Goal: Task Accomplishment & Management: Manage account settings

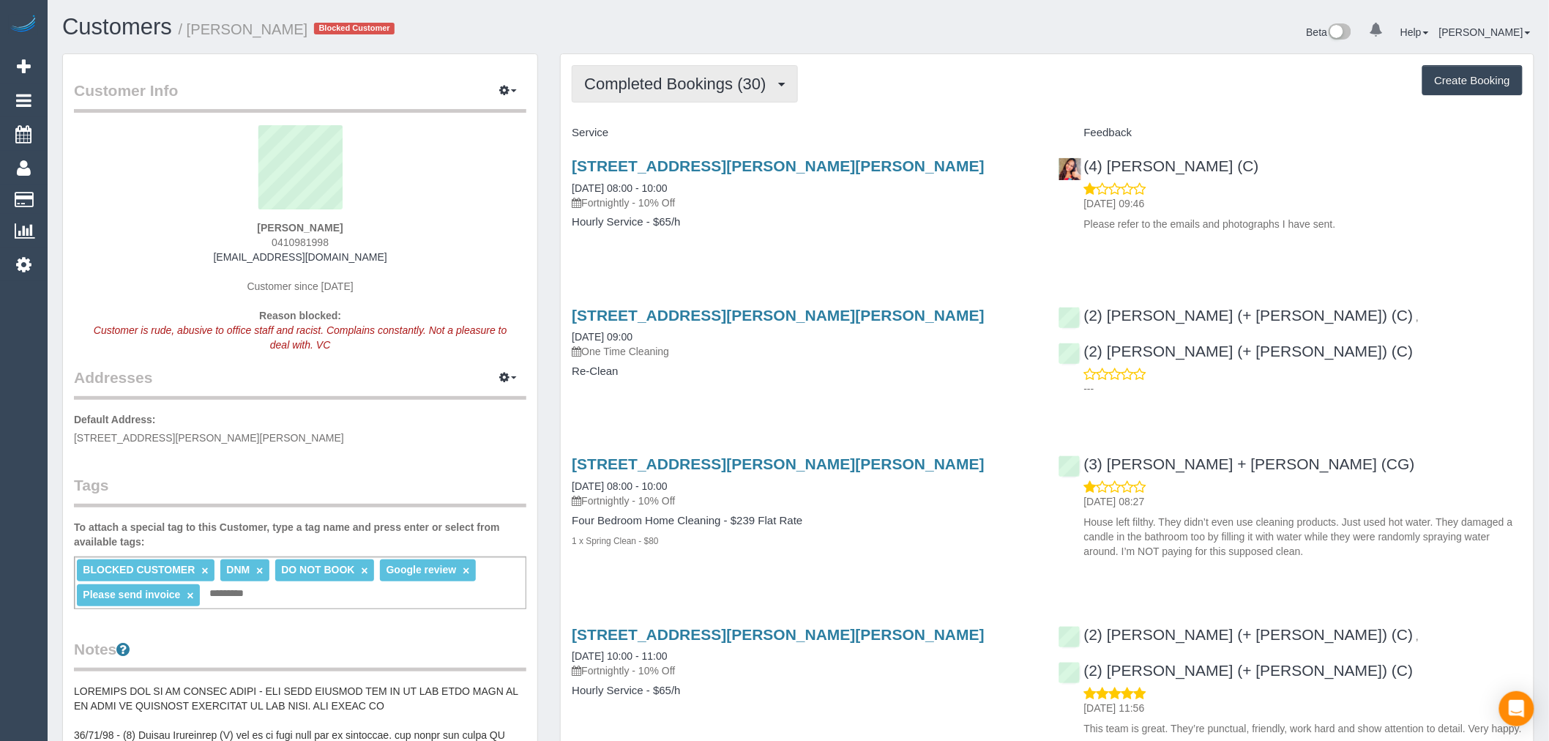
click at [793, 102] on button "Completed Bookings (30)" at bounding box center [684, 83] width 225 height 37
click at [754, 91] on span "Completed Bookings (30)" at bounding box center [678, 84] width 189 height 18
drag, startPoint x: 397, startPoint y: 250, endPoint x: 225, endPoint y: 251, distance: 172.0
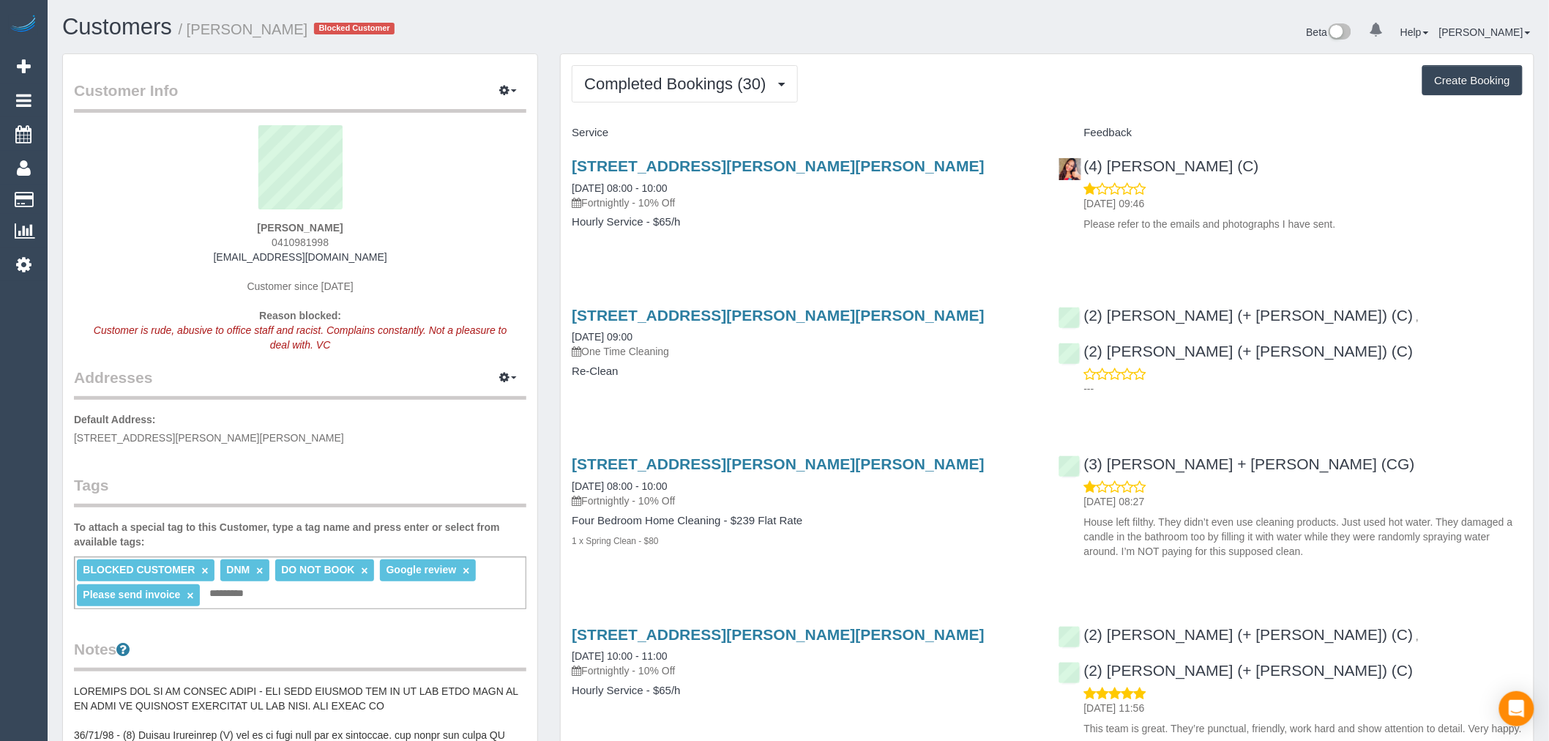
click at [225, 251] on div "[PERSON_NAME] 0410981998 [EMAIL_ADDRESS][DOMAIN_NAME] Customer since [DATE] Rea…" at bounding box center [300, 246] width 452 height 242
copy link "[EMAIL_ADDRESS][DOMAIN_NAME]"
drag, startPoint x: 186, startPoint y: 25, endPoint x: 237, endPoint y: 29, distance: 51.4
click at [237, 29] on small "/ [PERSON_NAME]" at bounding box center [244, 29] width 130 height 16
click at [254, 29] on small "/ [PERSON_NAME]" at bounding box center [244, 29] width 130 height 16
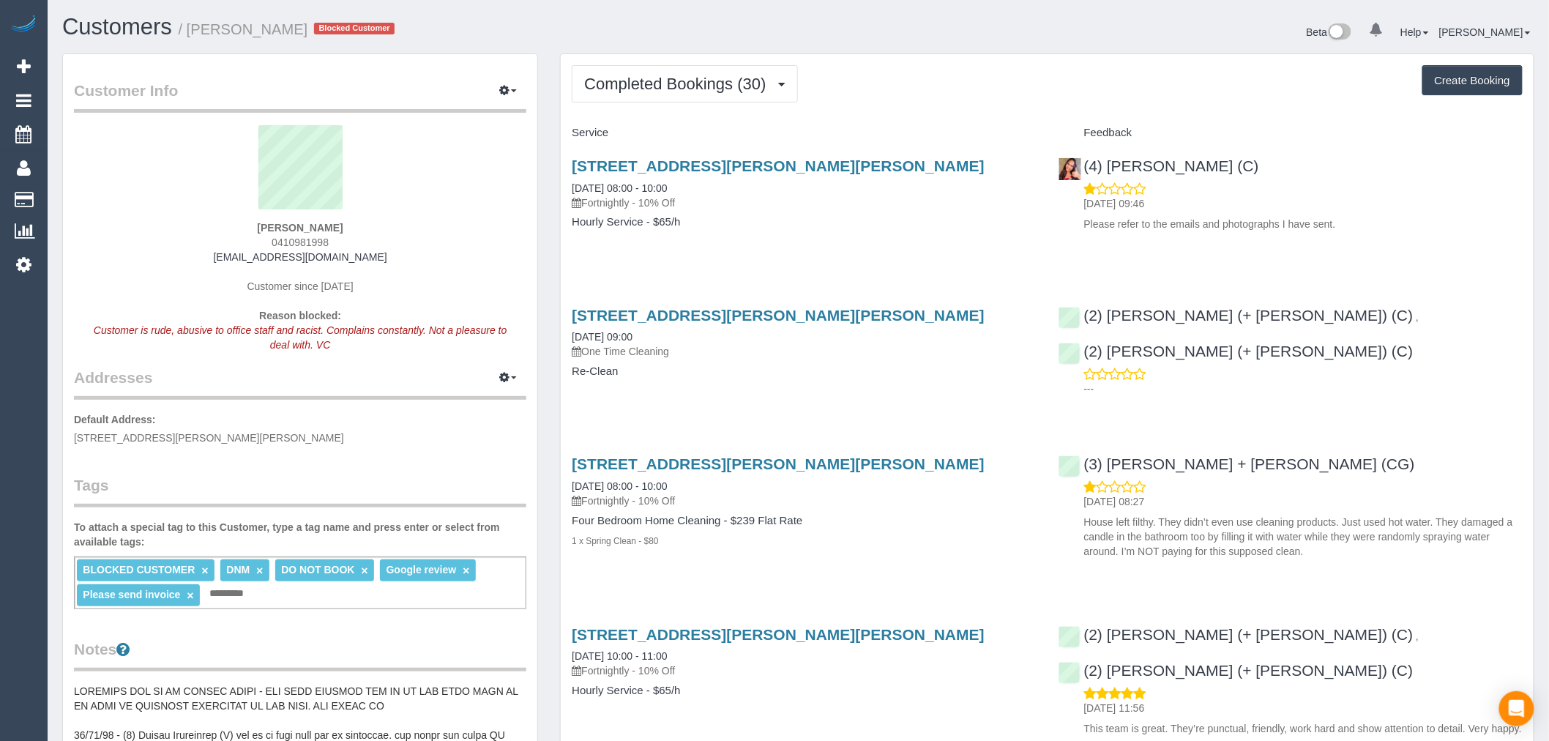
drag, startPoint x: 277, startPoint y: 30, endPoint x: 194, endPoint y: 31, distance: 82.7
click at [194, 31] on small "/ [PERSON_NAME]" at bounding box center [244, 29] width 130 height 16
copy small "[PERSON_NAME]"
drag, startPoint x: 340, startPoint y: 231, endPoint x: 289, endPoint y: 237, distance: 50.8
click at [289, 237] on div "[PERSON_NAME] 0410981998 [EMAIL_ADDRESS][DOMAIN_NAME] Customer since [DATE] Rea…" at bounding box center [300, 246] width 452 height 242
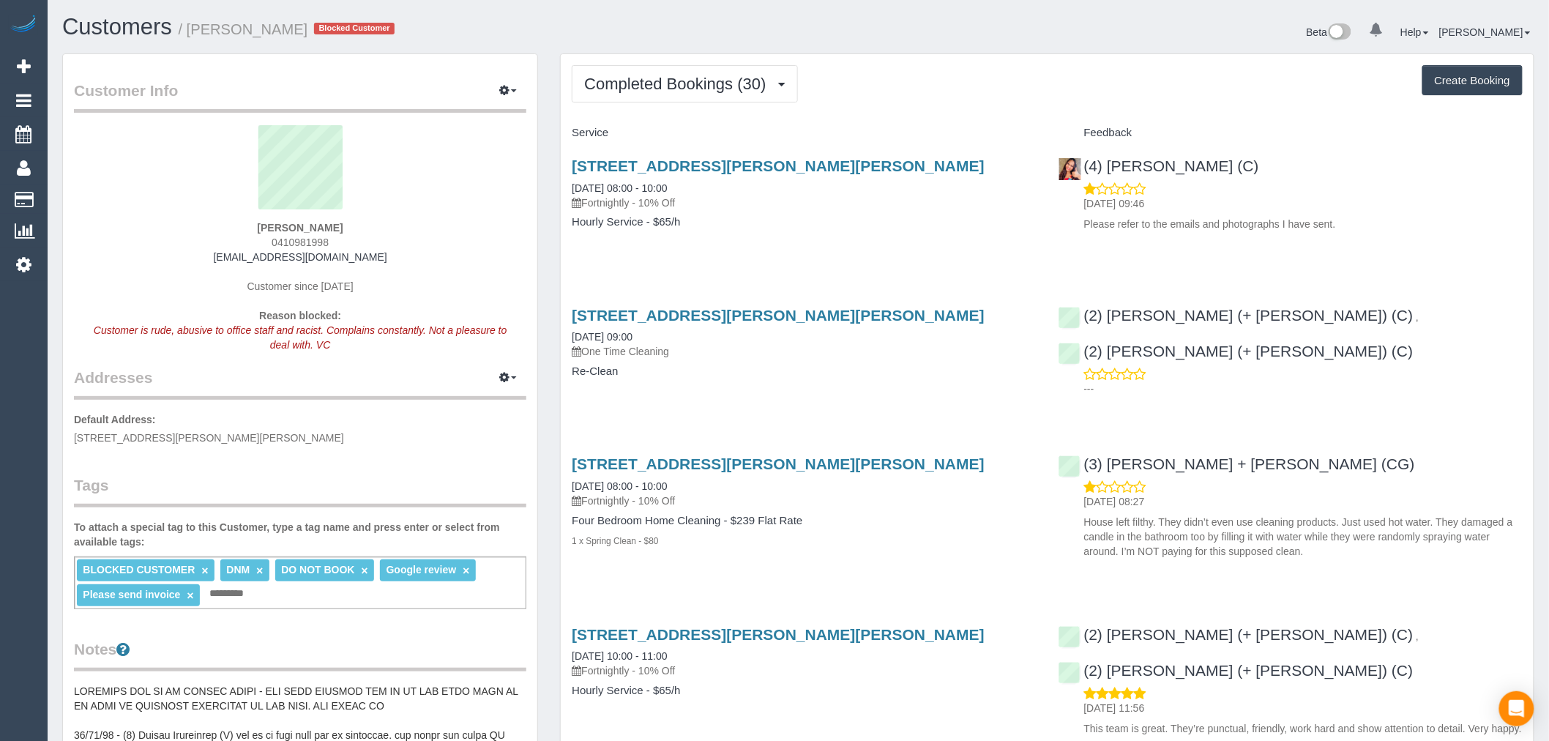
click at [289, 240] on span "0410981998" at bounding box center [300, 242] width 57 height 12
click at [278, 243] on span "0410981998" at bounding box center [300, 242] width 57 height 12
drag, startPoint x: 279, startPoint y: 243, endPoint x: 313, endPoint y: 239, distance: 33.9
click at [313, 239] on span "0410981998" at bounding box center [300, 242] width 57 height 12
click at [324, 238] on span "0410981998" at bounding box center [300, 242] width 57 height 12
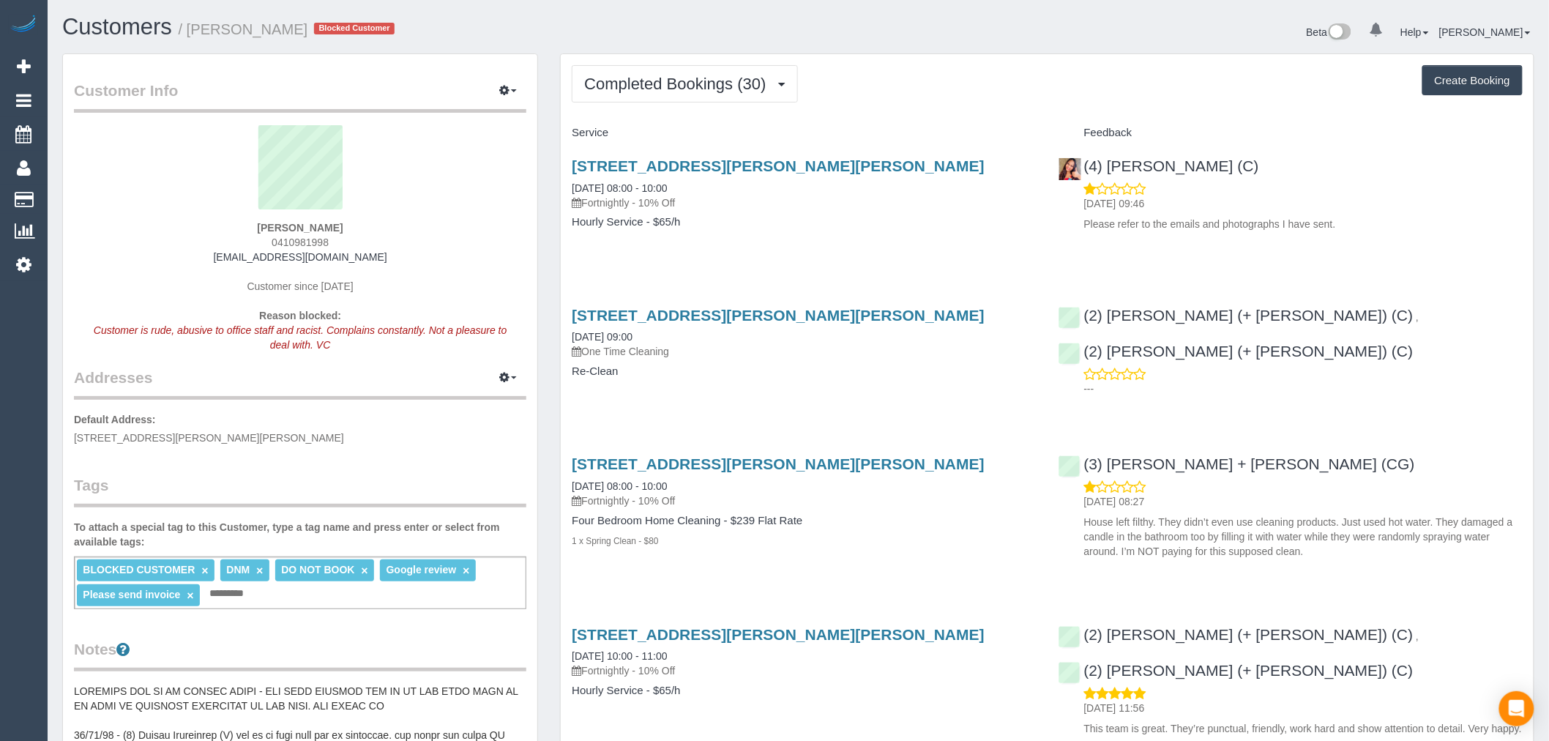
drag, startPoint x: 333, startPoint y: 238, endPoint x: 278, endPoint y: 240, distance: 54.9
click at [278, 240] on div "[PERSON_NAME] 0410981998 [EMAIL_ADDRESS][DOMAIN_NAME] Customer since [DATE] Rea…" at bounding box center [300, 246] width 452 height 242
copy span "410981998"
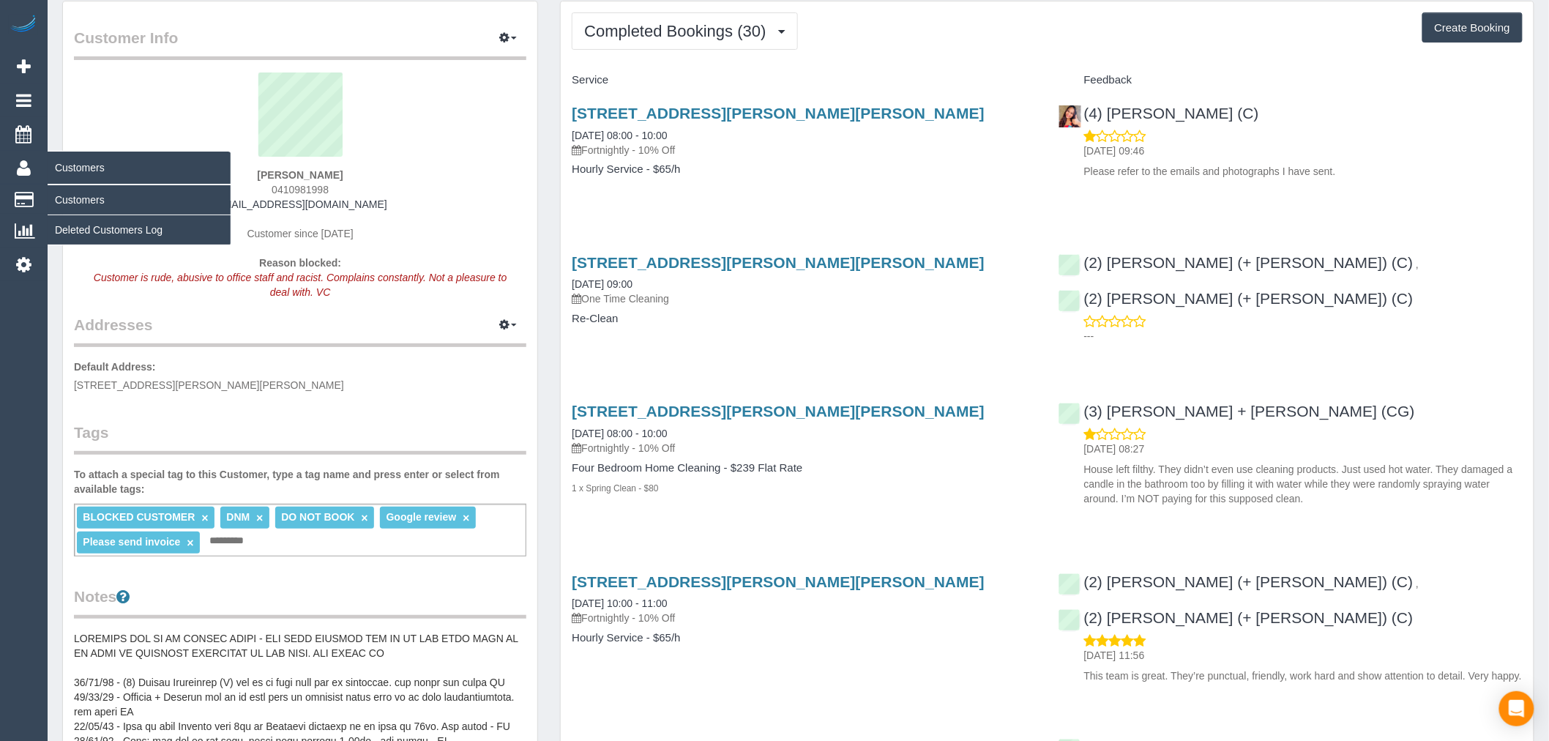
scroll to position [81, 0]
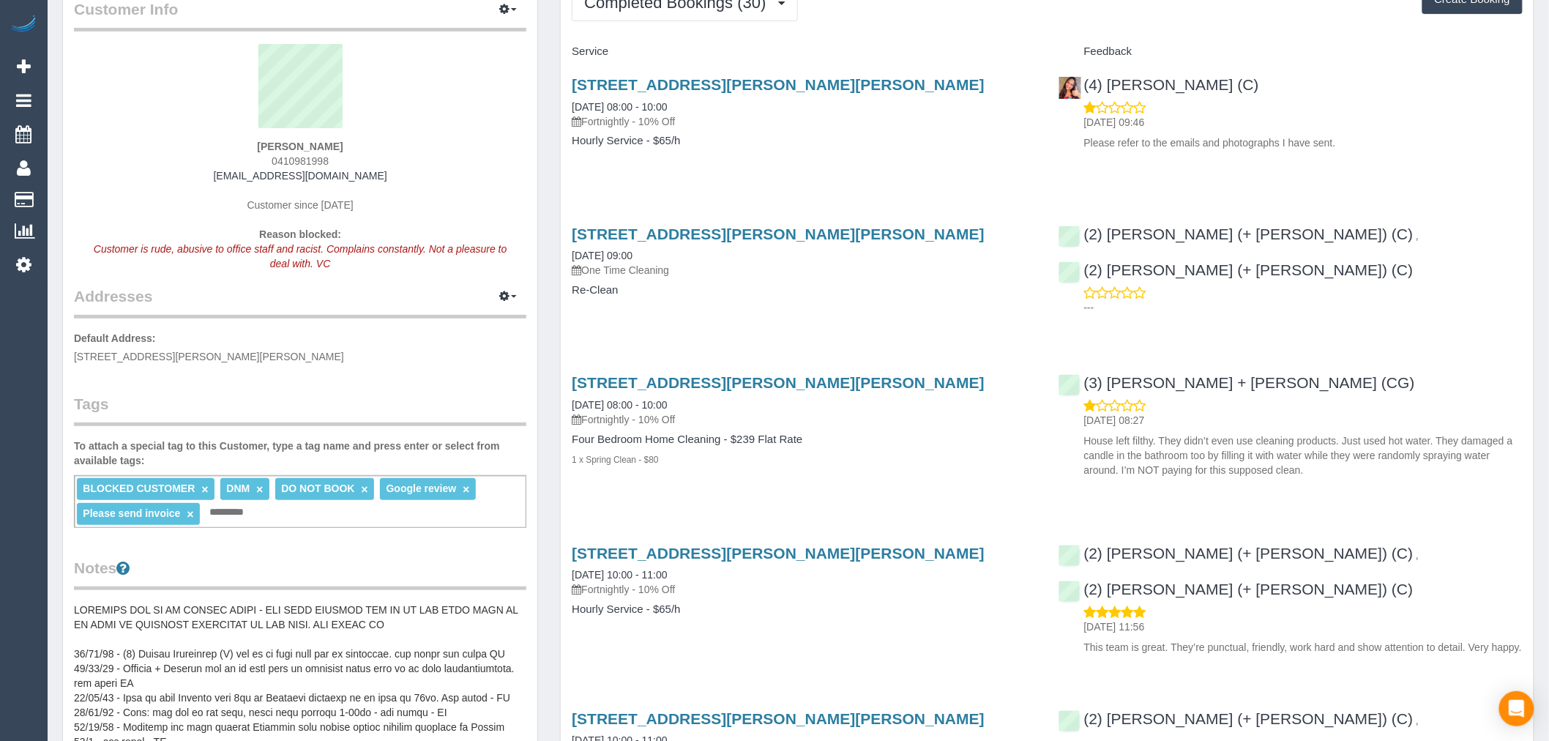
drag, startPoint x: 390, startPoint y: 173, endPoint x: 343, endPoint y: 164, distance: 48.4
click at [385, 173] on div "[PERSON_NAME] 0410981998 [EMAIL_ADDRESS][DOMAIN_NAME] Customer since [DATE] Rea…" at bounding box center [300, 165] width 452 height 242
drag, startPoint x: 342, startPoint y: 157, endPoint x: 275, endPoint y: 161, distance: 66.8
click at [275, 161] on div "[PERSON_NAME] 0410981998 [EMAIL_ADDRESS][DOMAIN_NAME] Customer since [DATE] Rea…" at bounding box center [300, 165] width 452 height 242
copy span "410981998"
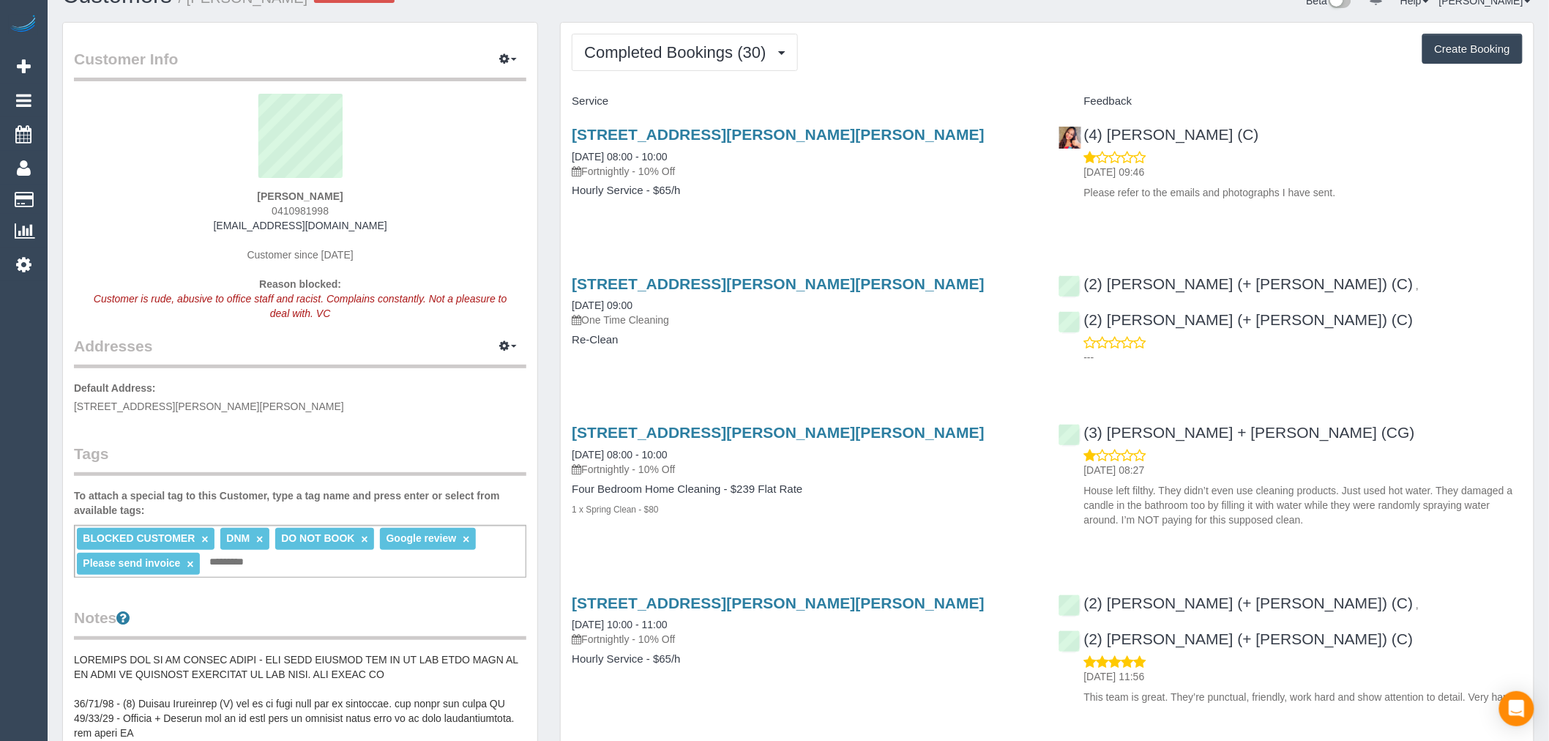
scroll to position [0, 0]
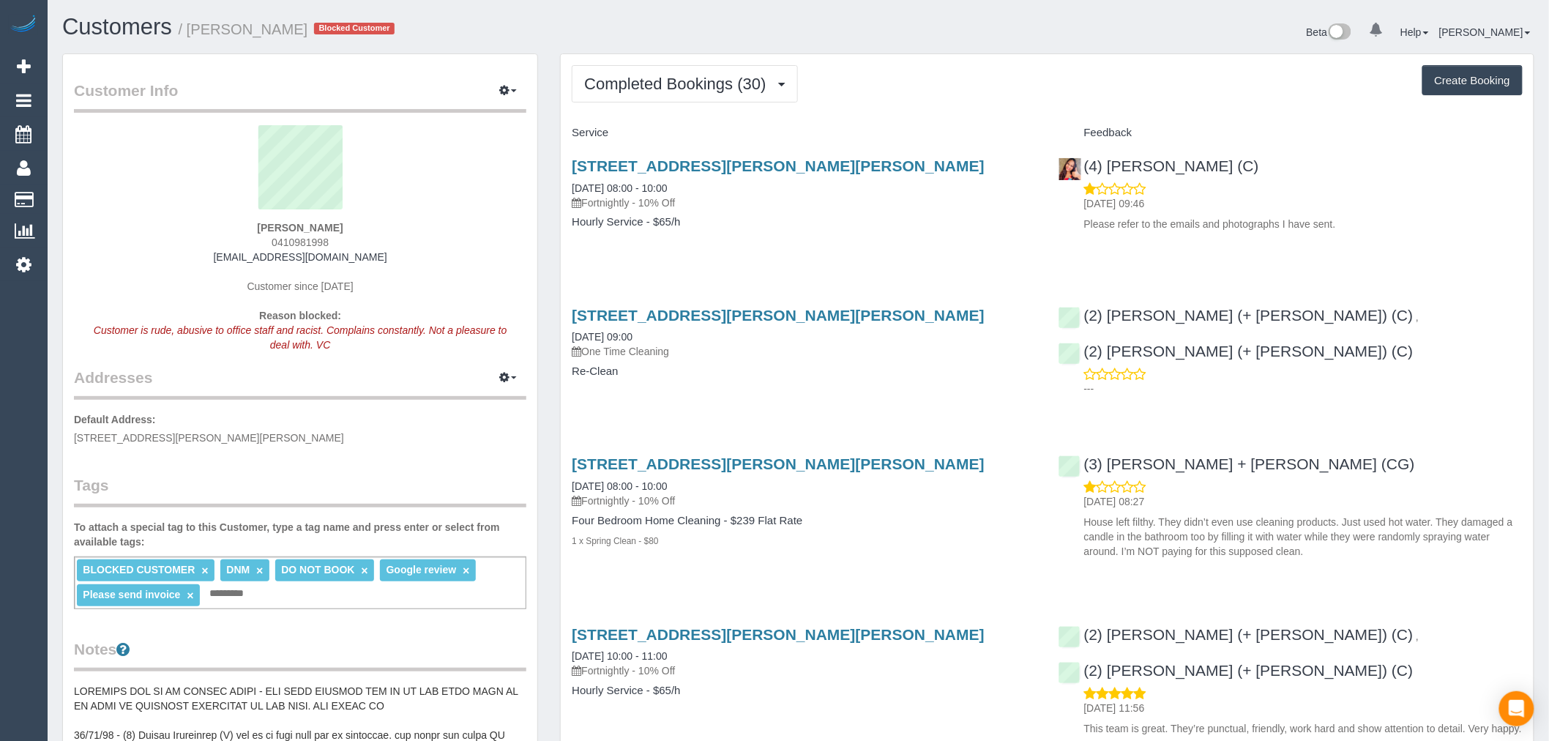
click at [984, 370] on h4 "Re-Clean" at bounding box center [804, 371] width 464 height 12
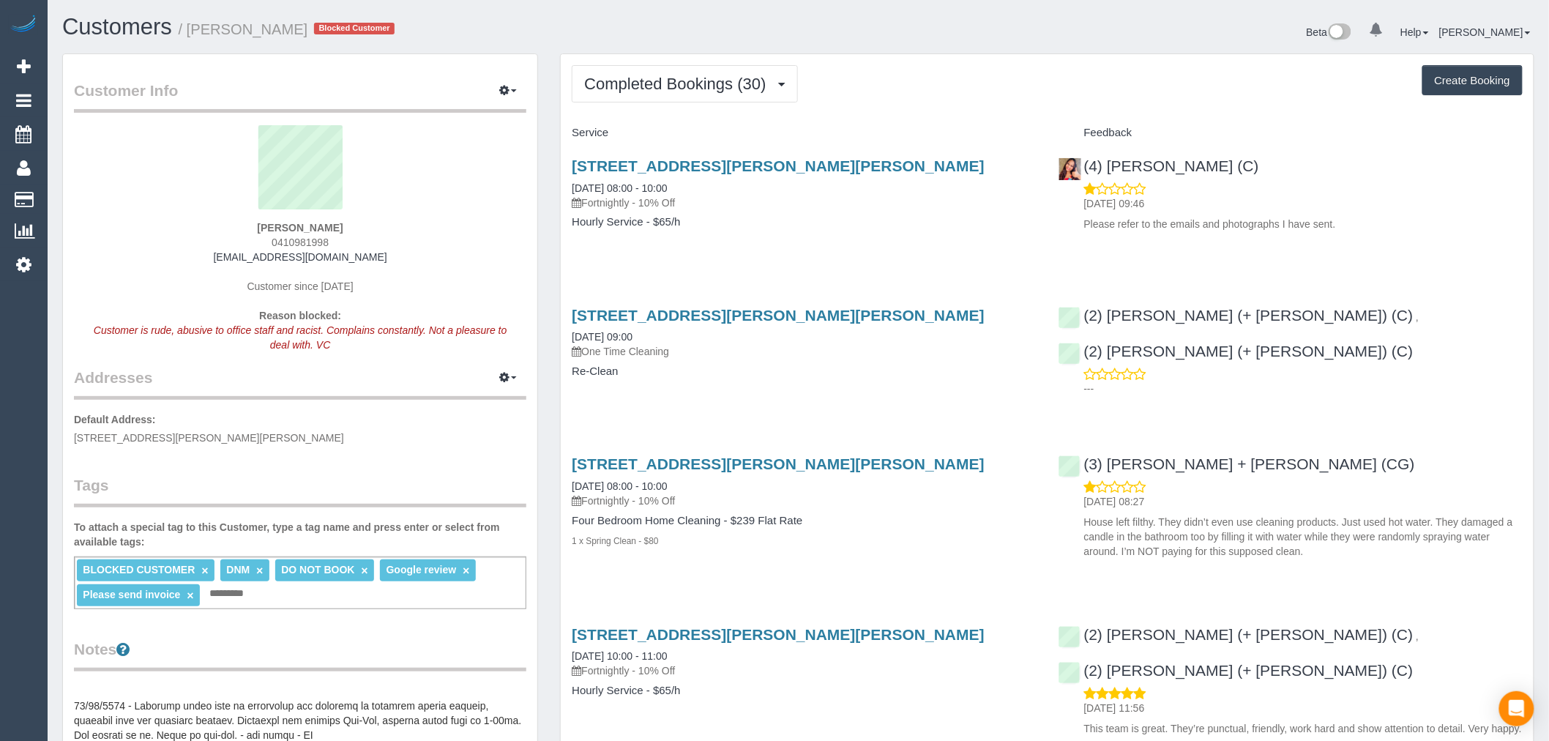
click at [395, 252] on div "[PERSON_NAME] 0410981998 [EMAIL_ADDRESS][DOMAIN_NAME] Customer since [DATE] Rea…" at bounding box center [300, 246] width 452 height 242
copy link "[STREET_ADDRESS][PERSON_NAME][PERSON_NAME]"
drag, startPoint x: 954, startPoint y: 159, endPoint x: 575, endPoint y: 173, distance: 378.7
click at [575, 173] on h3 "[STREET_ADDRESS][PERSON_NAME][PERSON_NAME]" at bounding box center [804, 165] width 464 height 17
copy span "410981998"
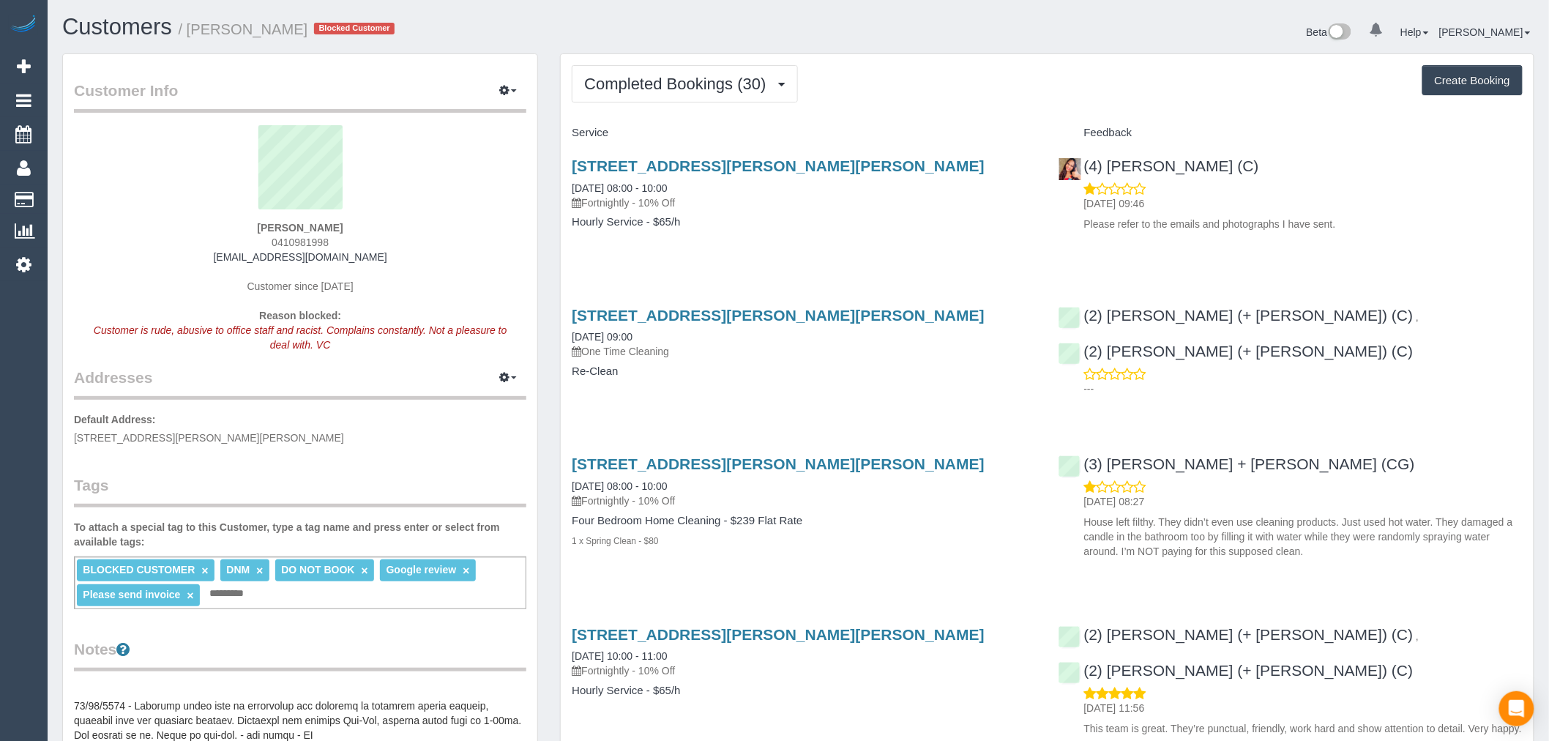
drag, startPoint x: 339, startPoint y: 242, endPoint x: 278, endPoint y: 245, distance: 60.8
click at [278, 245] on div "[PERSON_NAME] 0410981998 [EMAIL_ADDRESS][DOMAIN_NAME] Customer since [DATE] Rea…" at bounding box center [300, 246] width 452 height 242
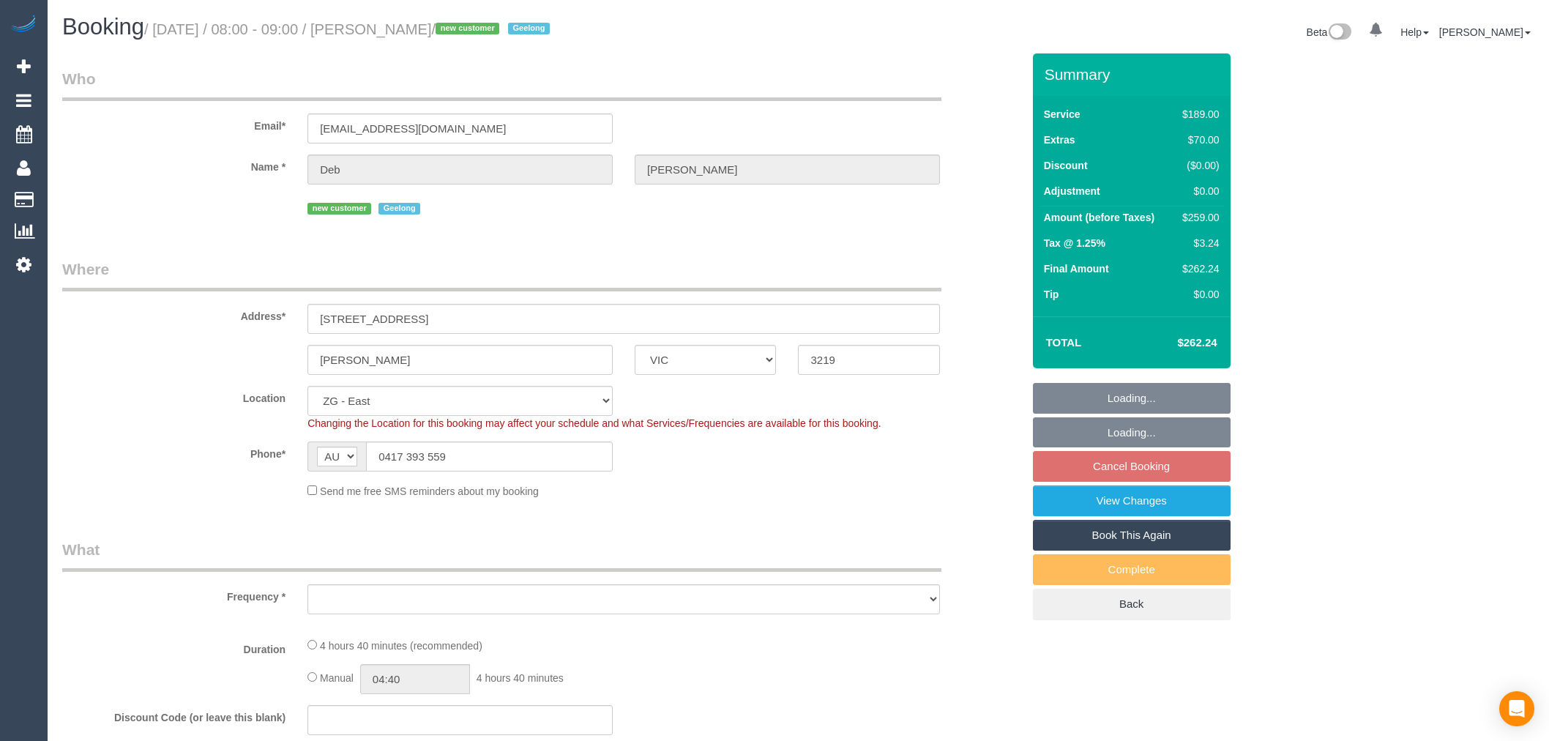
select select "VIC"
select select "string:stripe-pm_1RulTB2GScqysDRVuQAR8ykx"
select select "number:29"
select select "number:15"
select select "number:18"
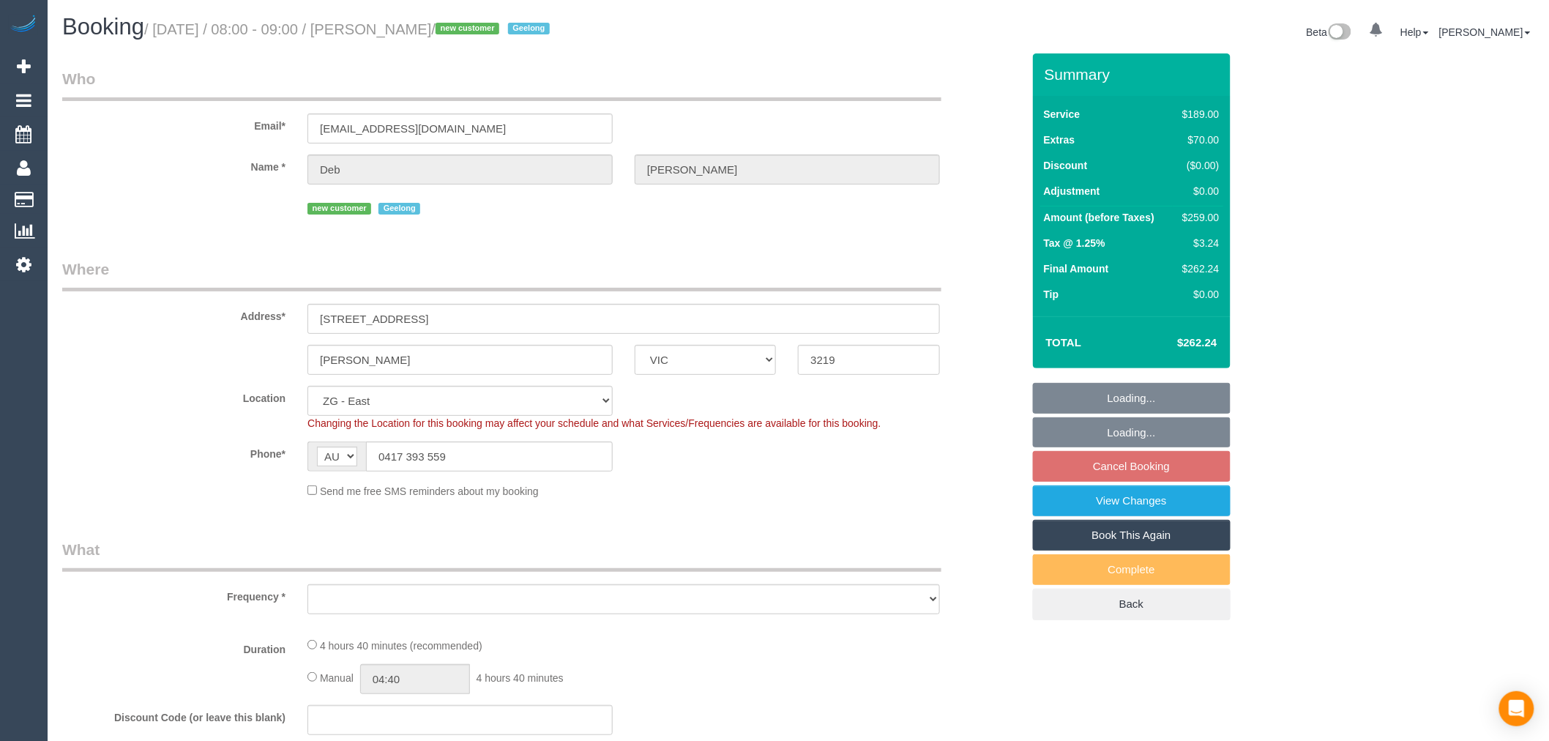
select select "number:36"
select select "object:779"
select select "spot1"
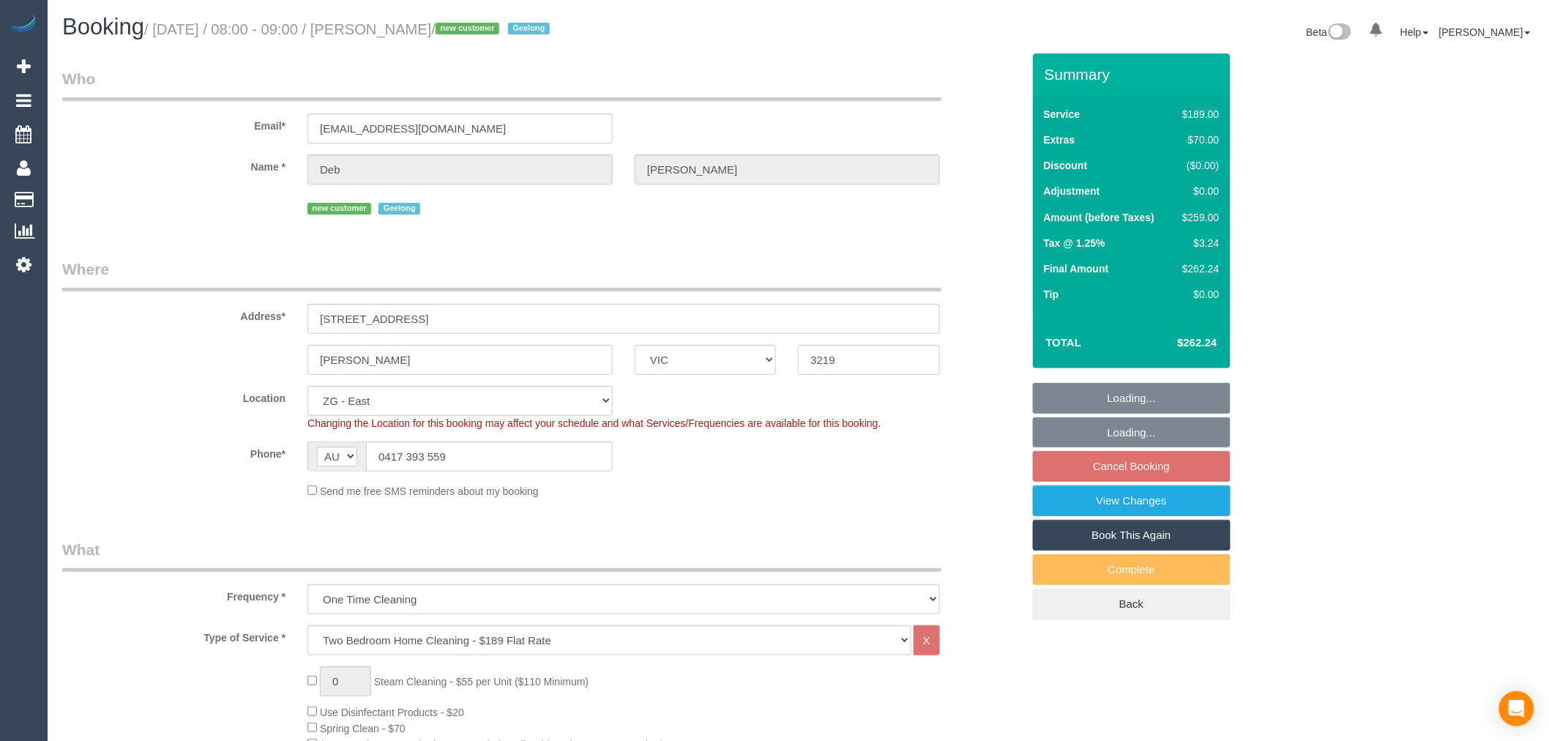
select select "object:840"
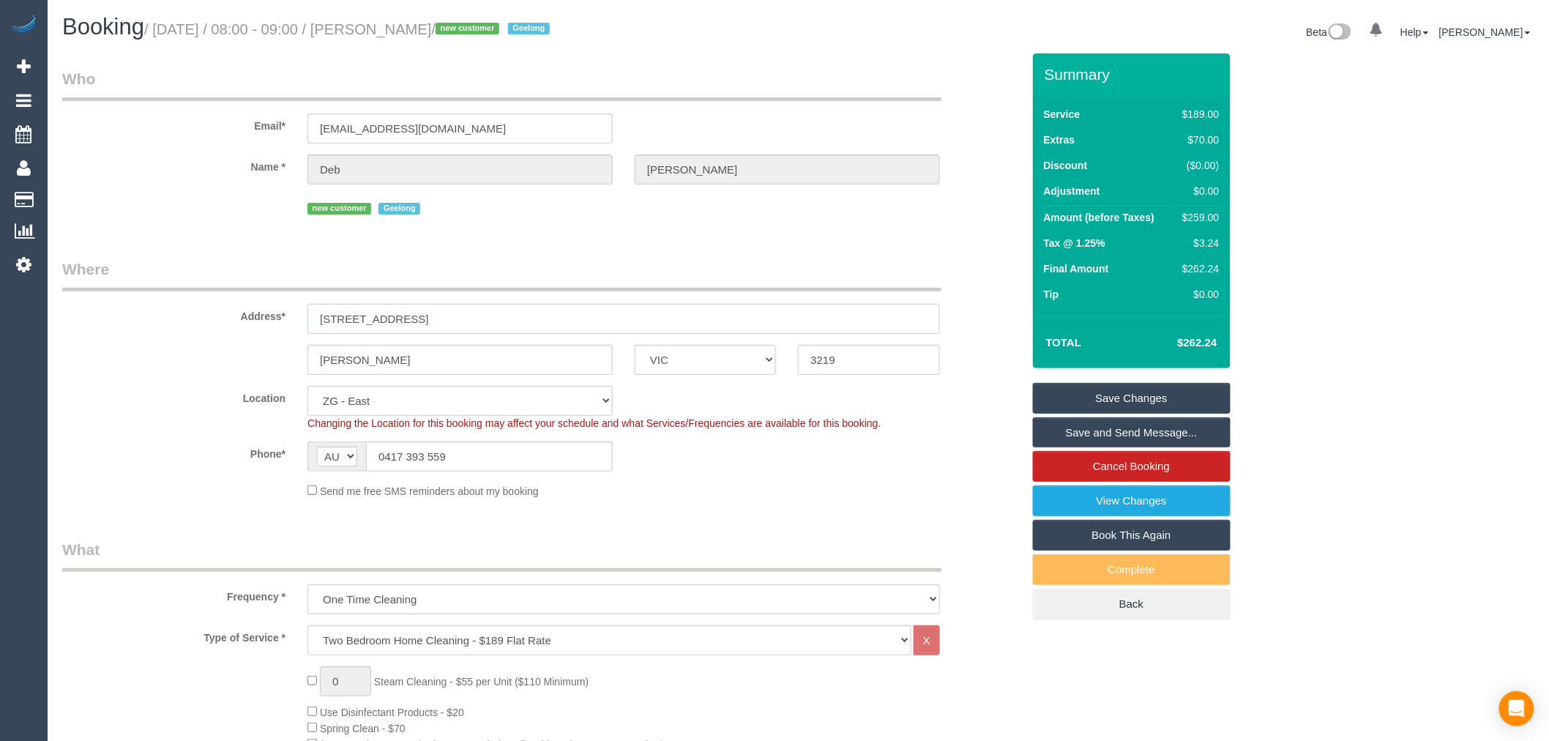
drag, startPoint x: 455, startPoint y: 309, endPoint x: 122, endPoint y: 294, distance: 333.4
click at [122, 294] on div "Address* 1/5 Boundary Road" at bounding box center [542, 295] width 982 height 75
